Goal: Book appointment/travel/reservation

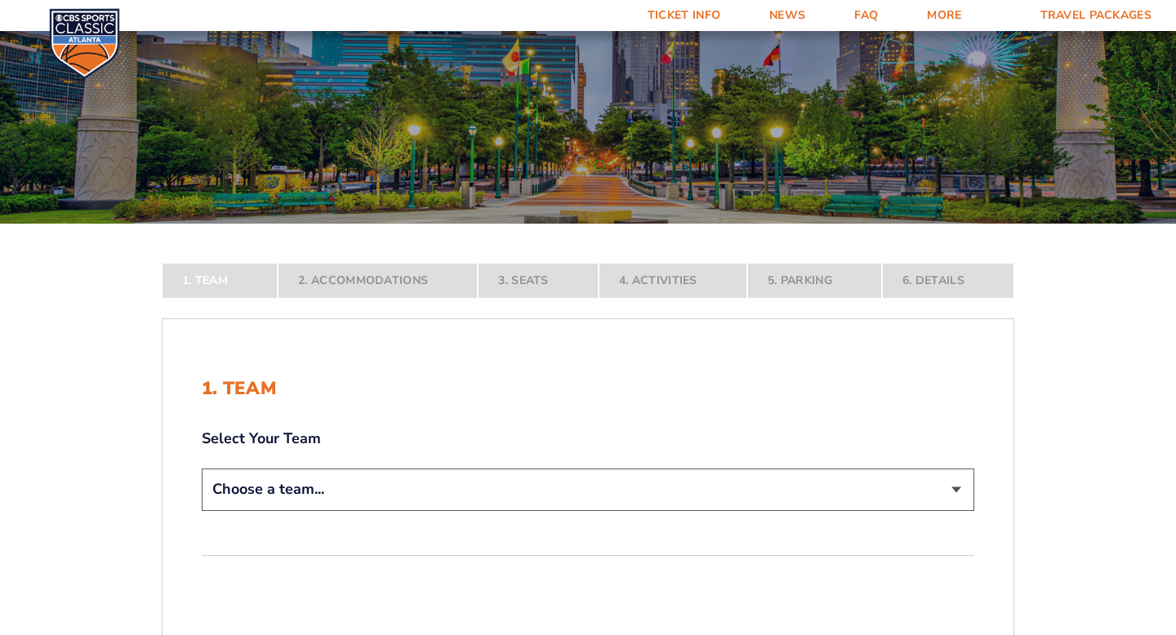
scroll to position [143, 0]
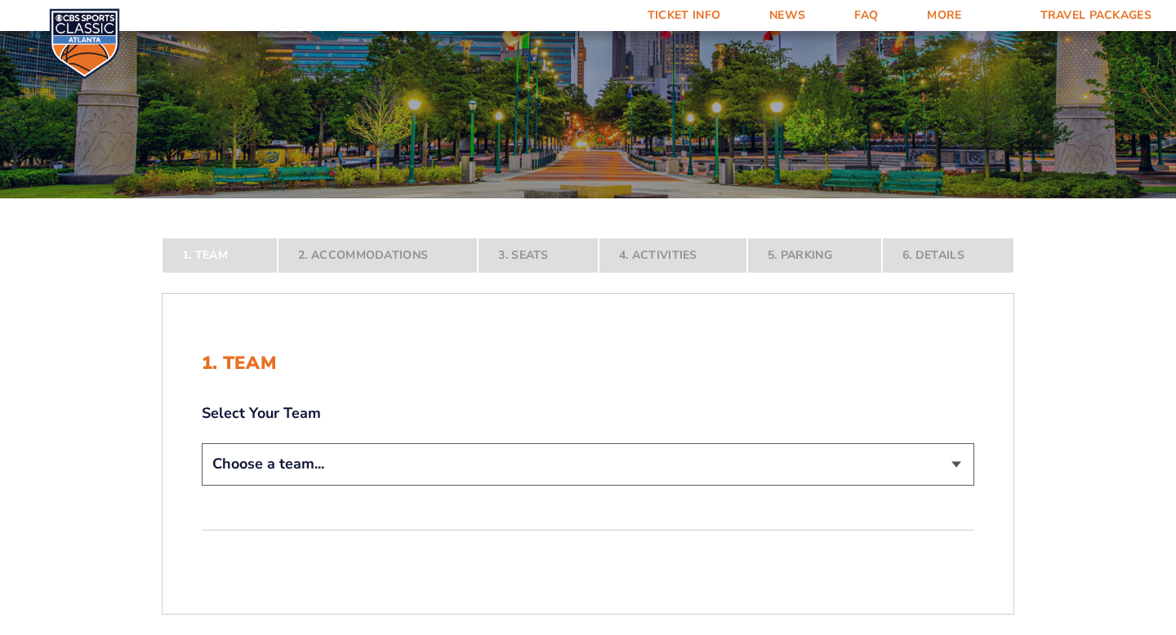
click at [265, 469] on select "Choose a team... [US_STATE] Wildcats [US_STATE] State Buckeyes [US_STATE] Tar H…" at bounding box center [588, 464] width 772 height 42
select select "12956"
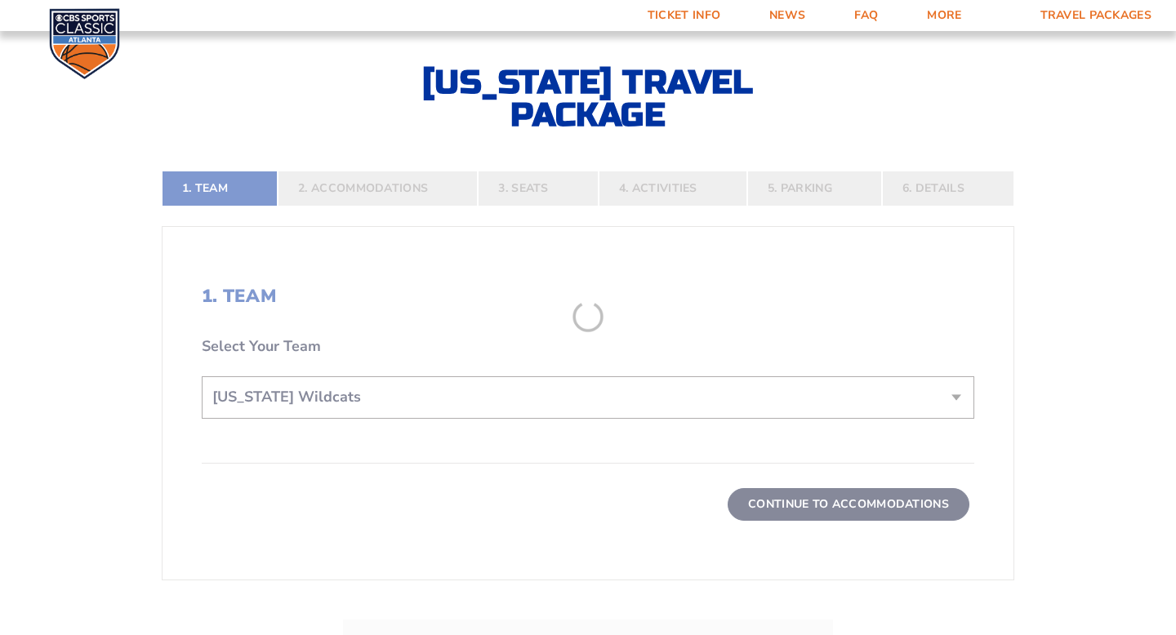
scroll to position [328, 0]
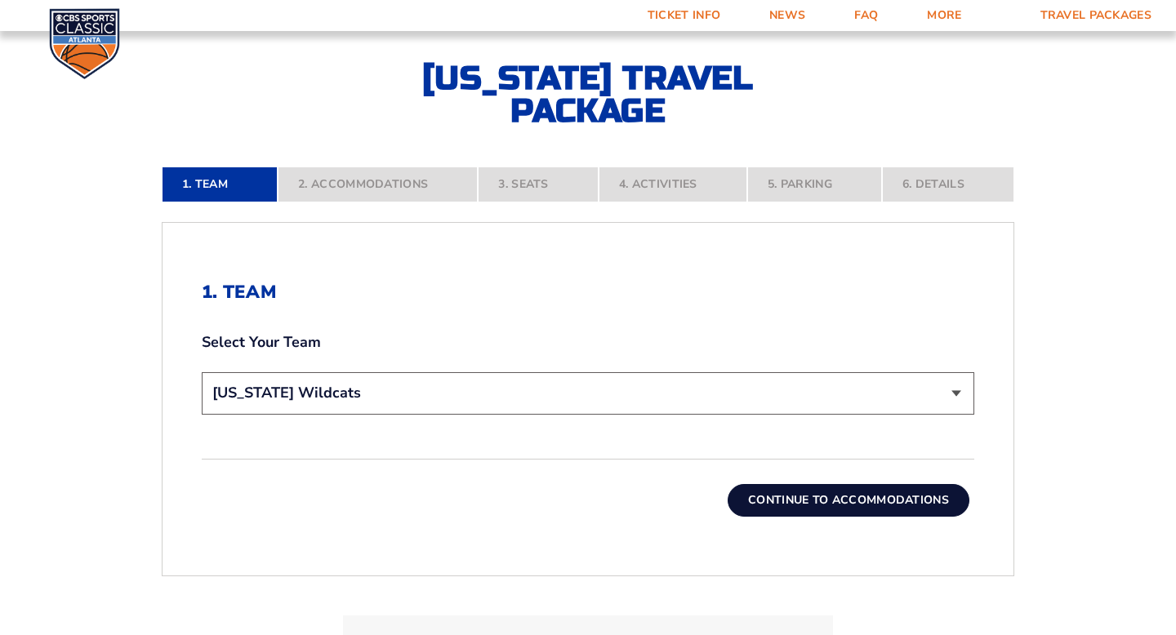
click at [806, 503] on button "Continue To Accommodations" at bounding box center [848, 500] width 242 height 33
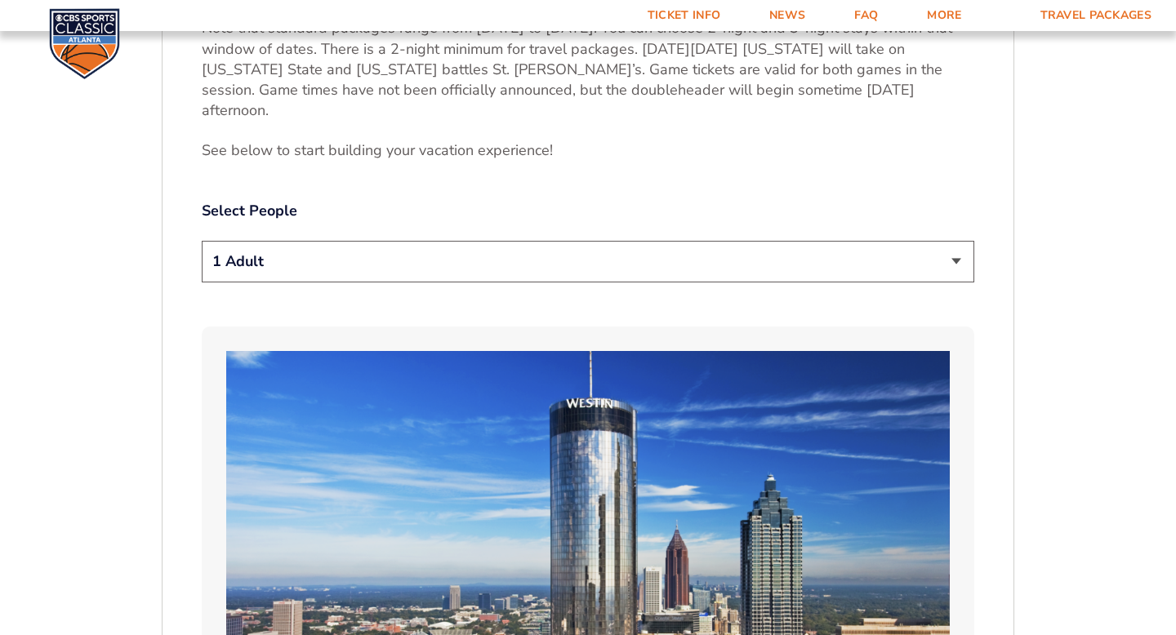
scroll to position [852, 0]
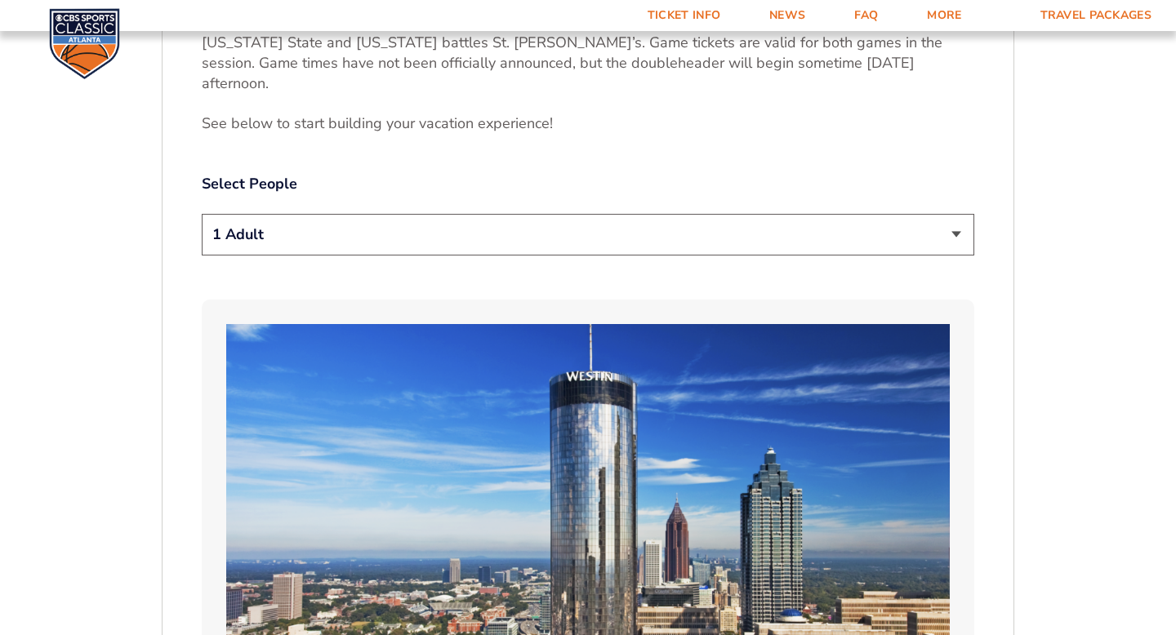
click at [273, 220] on select "1 Adult 2 Adults 3 Adults 4 Adults 2 Adults + 1 Child 2 Adults + 2 Children 2 A…" at bounding box center [588, 235] width 772 height 42
select select "2 Adults"
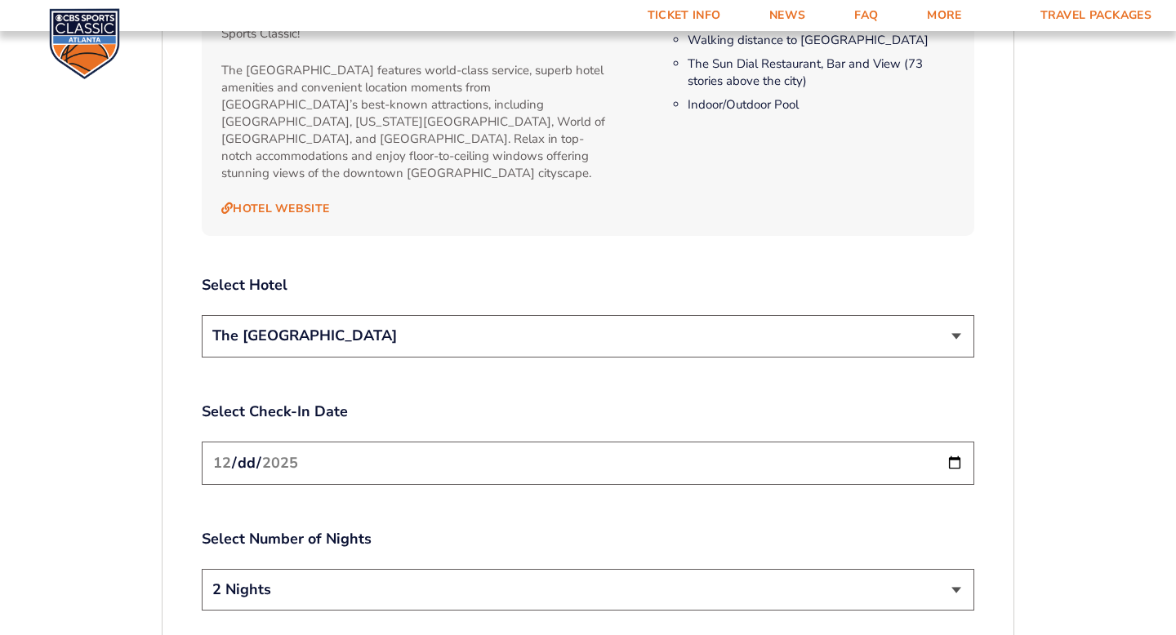
scroll to position [1786, 0]
click at [318, 314] on select "The [GEOGRAPHIC_DATA]" at bounding box center [588, 335] width 772 height 42
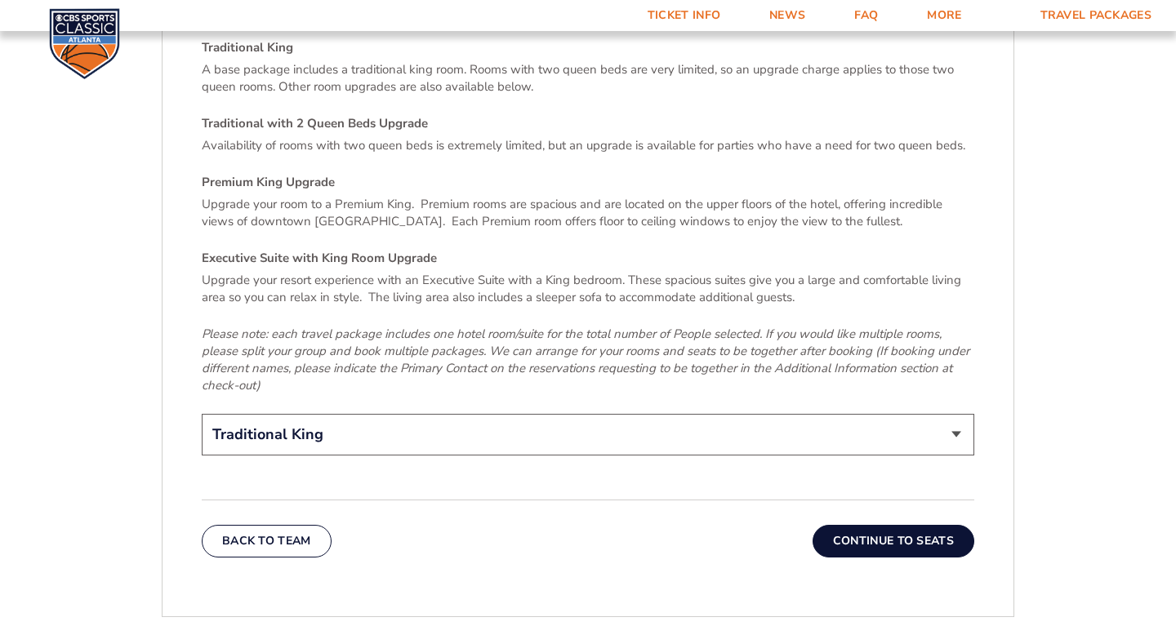
scroll to position [2443, 0]
click at [865, 523] on button "Continue To Seats" at bounding box center [893, 539] width 162 height 33
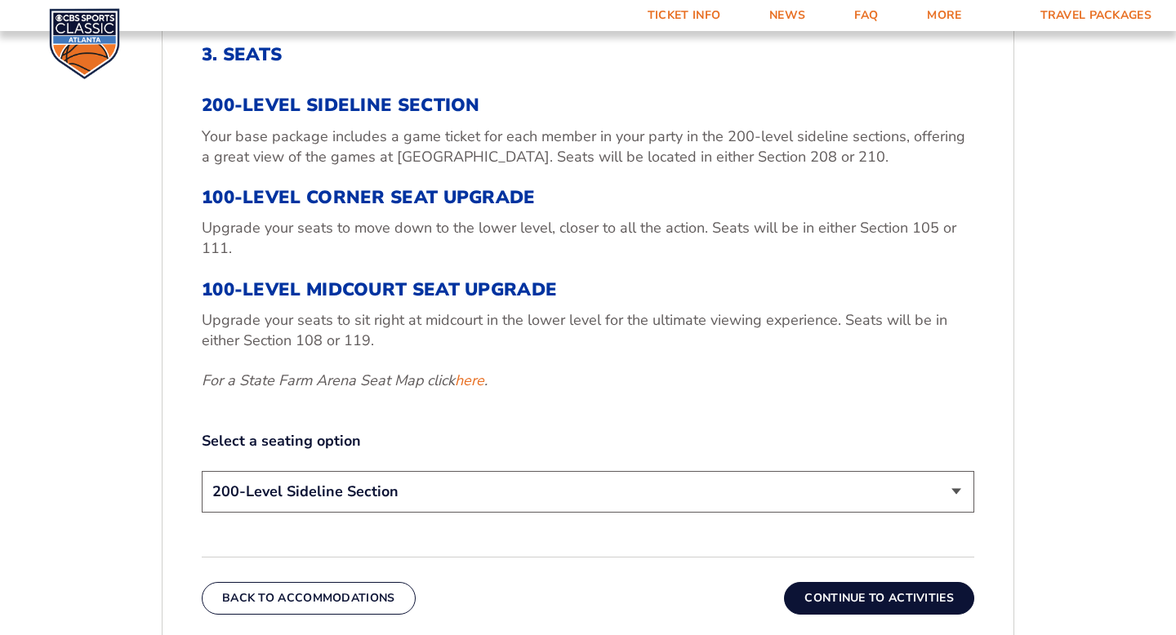
scroll to position [563, 0]
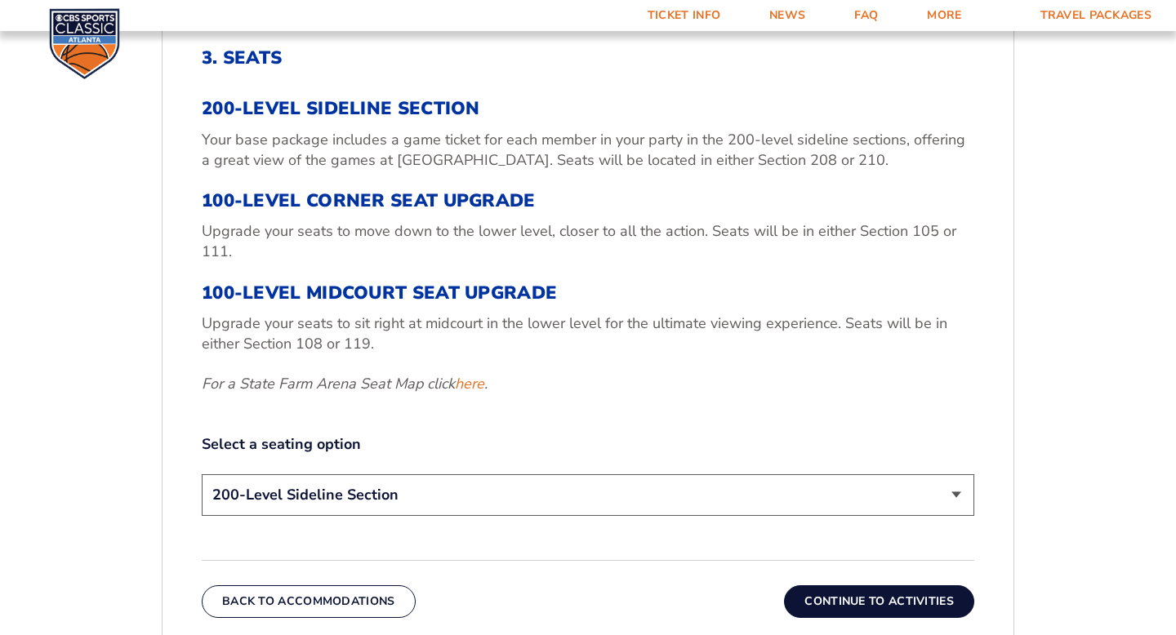
click at [455, 498] on select "200-Level Sideline Section 100-Level Corner Seat Upgrade (+$120 per person) 100…" at bounding box center [588, 495] width 772 height 42
select select "100-Level Corner Seat Upgrade"
click at [905, 603] on button "Continue To Activities" at bounding box center [879, 601] width 190 height 33
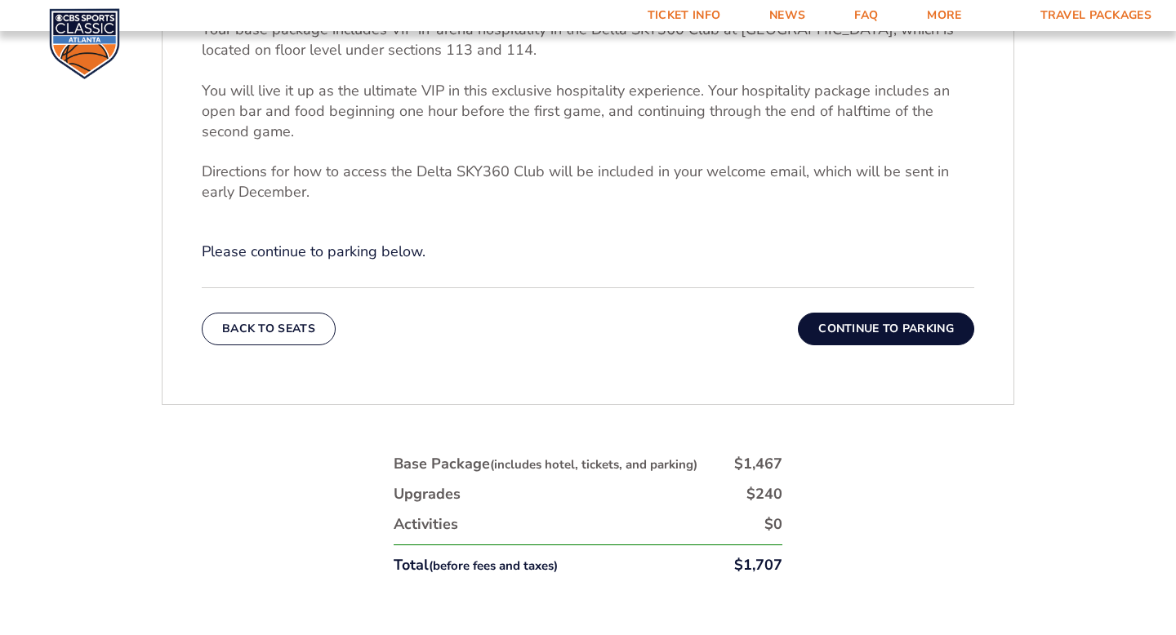
scroll to position [643, 0]
